Goal: Obtain resource: Obtain resource

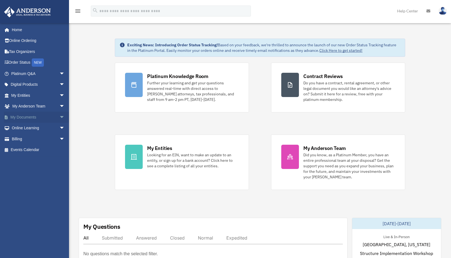
click at [33, 120] on link "My Documents arrow_drop_down" at bounding box center [38, 117] width 69 height 11
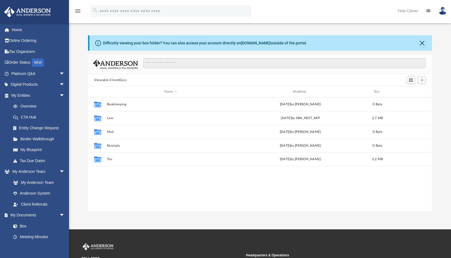
scroll to position [121, 340]
click at [24, 42] on link "Online Ordering" at bounding box center [38, 40] width 69 height 11
click at [22, 74] on link "Platinum Q&A arrow_drop_down" at bounding box center [38, 73] width 69 height 11
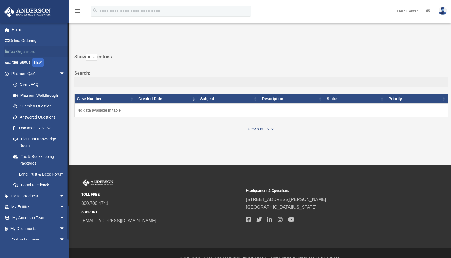
click at [28, 53] on link "Tax Organizers" at bounding box center [38, 51] width 69 height 11
click at [24, 53] on link "Tax Organizers" at bounding box center [38, 51] width 69 height 11
click at [60, 235] on span "arrow_drop_down" at bounding box center [64, 229] width 11 height 11
click at [59, 213] on span "arrow_drop_down" at bounding box center [64, 207] width 11 height 11
click at [59, 202] on span "arrow_drop_down" at bounding box center [64, 196] width 11 height 11
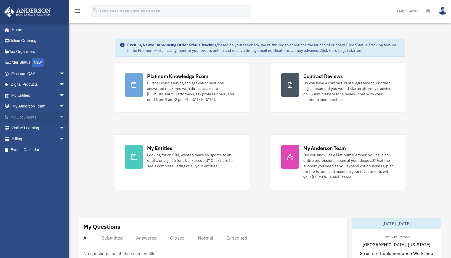
click at [59, 118] on span "arrow_drop_down" at bounding box center [64, 117] width 11 height 11
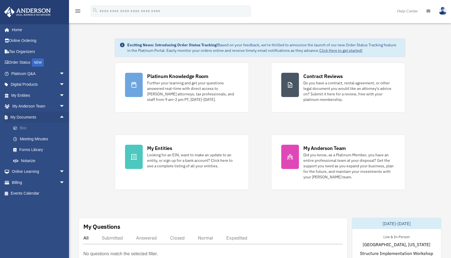
click at [36, 131] on link "Box" at bounding box center [40, 128] width 65 height 11
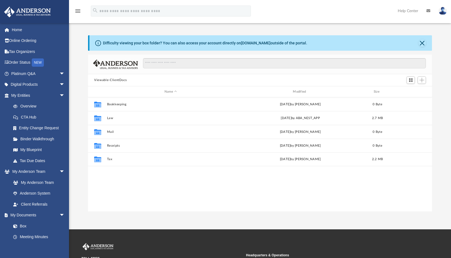
scroll to position [121, 340]
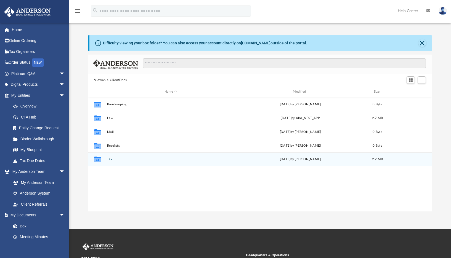
click at [128, 157] on div "Collaborated Folder Tax [DATE] by [PERSON_NAME] 2.2 MB" at bounding box center [260, 160] width 344 height 14
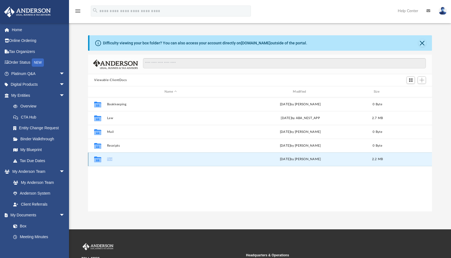
click at [108, 163] on div "Collaborated Folder Tax [DATE] by [PERSON_NAME] 2.2 MB" at bounding box center [260, 160] width 344 height 14
click at [99, 159] on icon "grid" at bounding box center [97, 160] width 7 height 6
click at [125, 159] on button "Tax" at bounding box center [170, 160] width 127 height 4
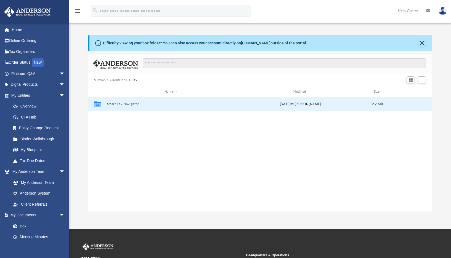
click at [128, 105] on button "Smart Tax Navigator" at bounding box center [170, 104] width 127 height 4
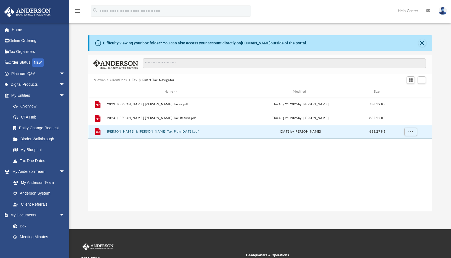
click at [150, 133] on button "[PERSON_NAME] & [PERSON_NAME] Tax Plan [DATE].pdf" at bounding box center [170, 132] width 127 height 4
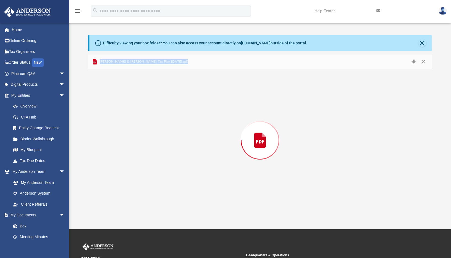
click at [150, 133] on div "Preview" at bounding box center [260, 140] width 344 height 143
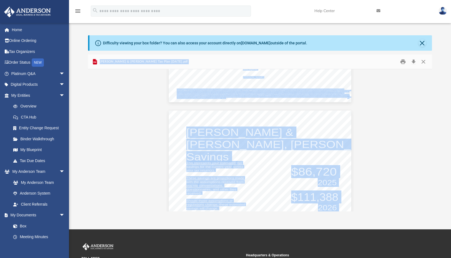
scroll to position [548, 0]
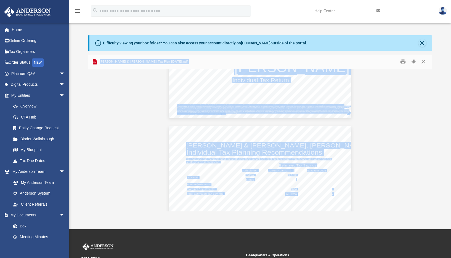
scroll to position [2349, 0]
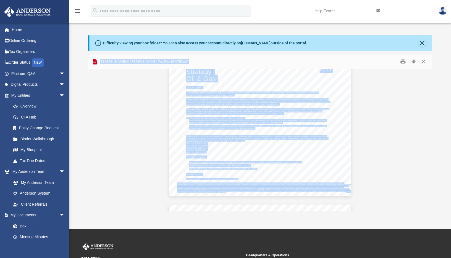
scroll to position [2558, 0]
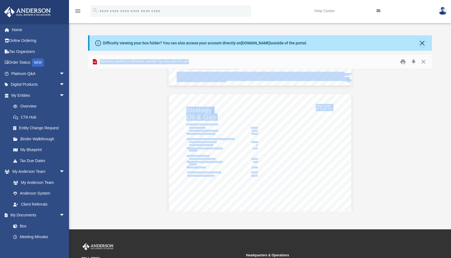
scroll to position [2680, 0]
